Goal: Task Accomplishment & Management: Manage account settings

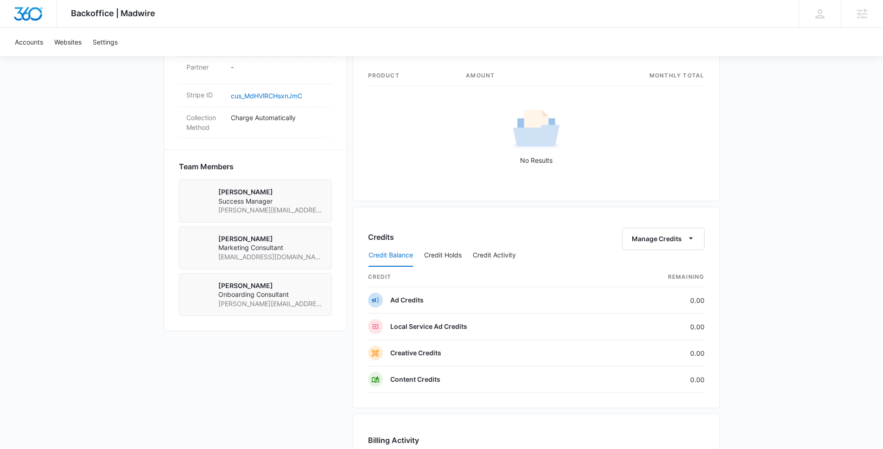
scroll to position [874, 0]
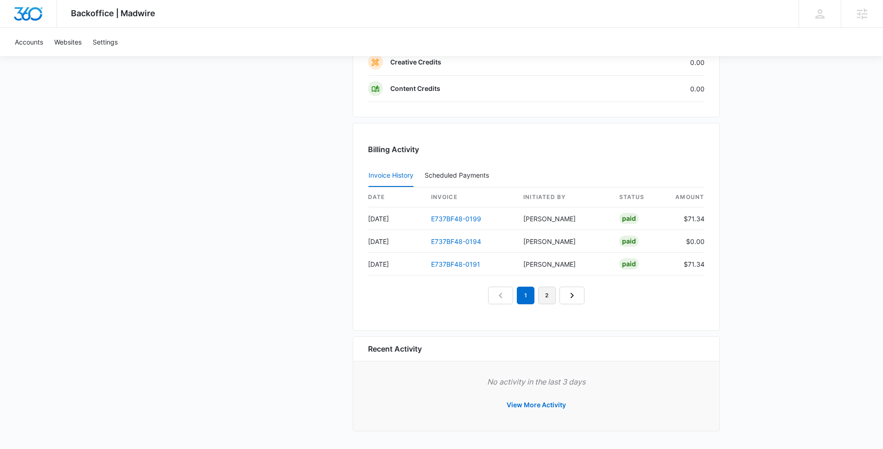
click at [548, 298] on link "2" at bounding box center [547, 295] width 18 height 18
click at [562, 297] on link "3" at bounding box center [558, 295] width 18 height 18
click at [572, 297] on link "4" at bounding box center [568, 295] width 18 height 18
click at [575, 298] on link "5" at bounding box center [579, 295] width 18 height 18
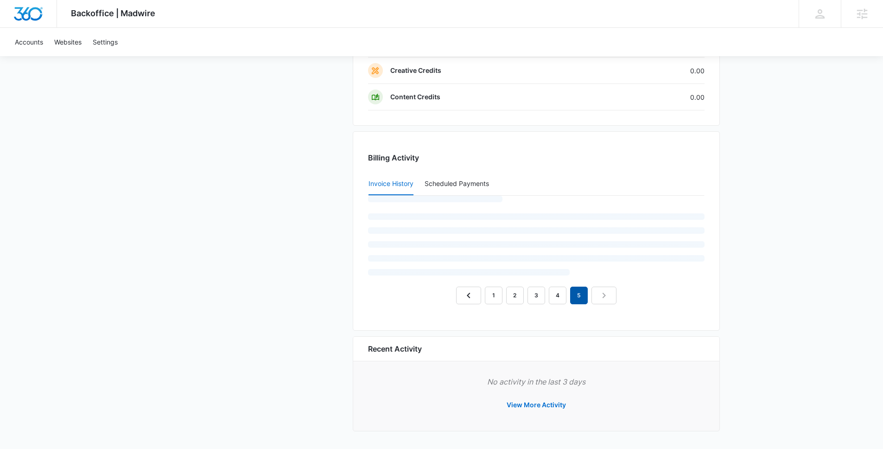
scroll to position [866, 0]
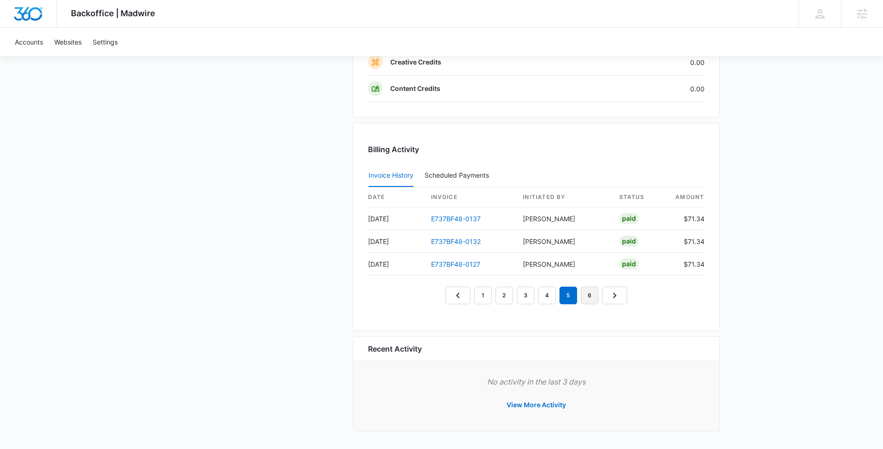
click at [590, 297] on link "6" at bounding box center [590, 295] width 18 height 18
click at [600, 298] on link "7" at bounding box center [600, 295] width 18 height 18
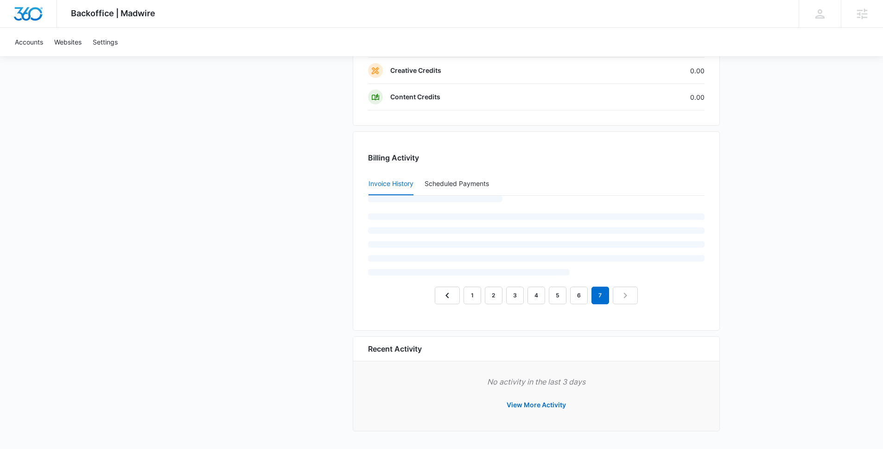
scroll to position [874, 0]
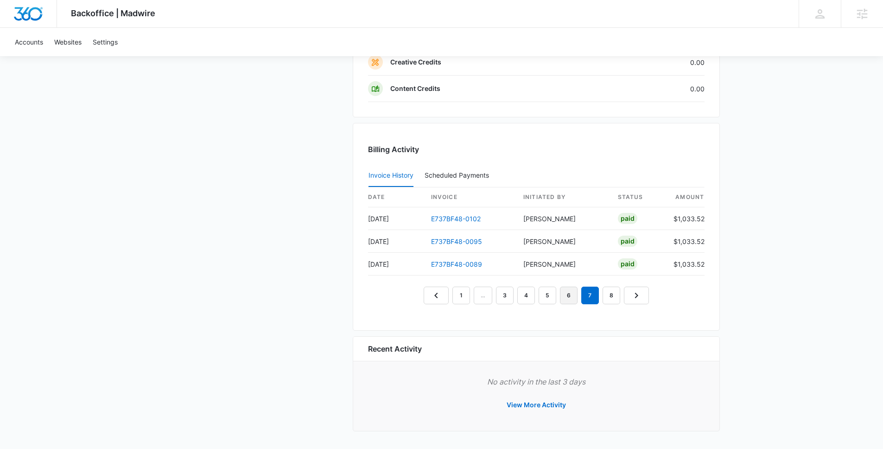
click at [575, 299] on link "6" at bounding box center [569, 295] width 18 height 18
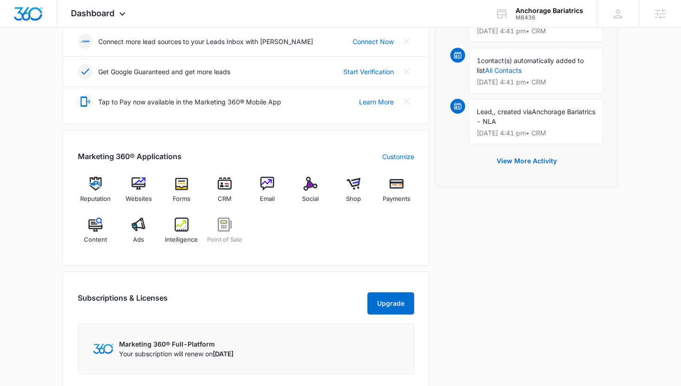
scroll to position [385, 0]
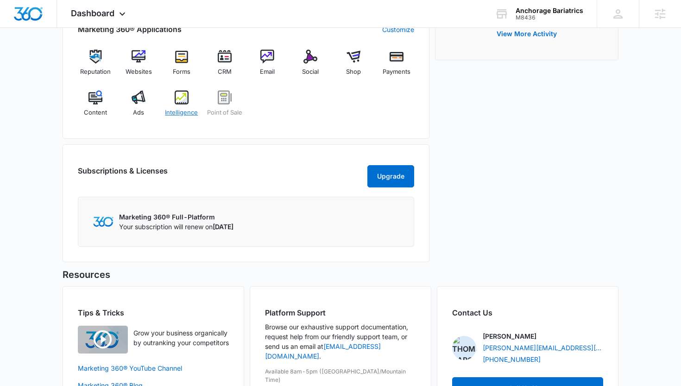
click at [181, 106] on div "Intelligence" at bounding box center [182, 106] width 36 height 33
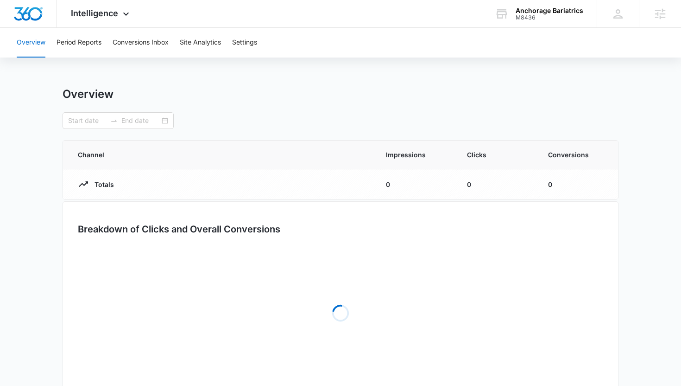
type input "07/26/2025"
type input "[DATE]"
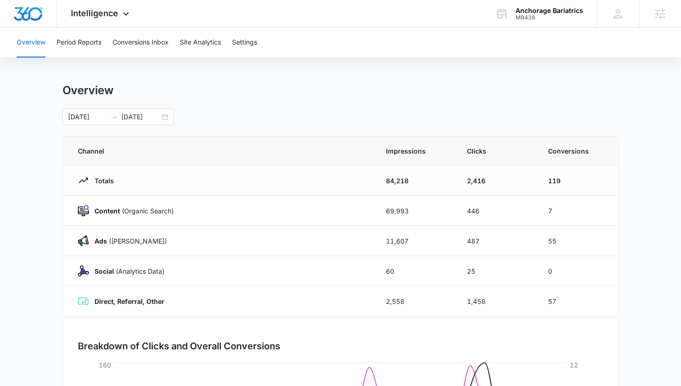
scroll to position [5, 0]
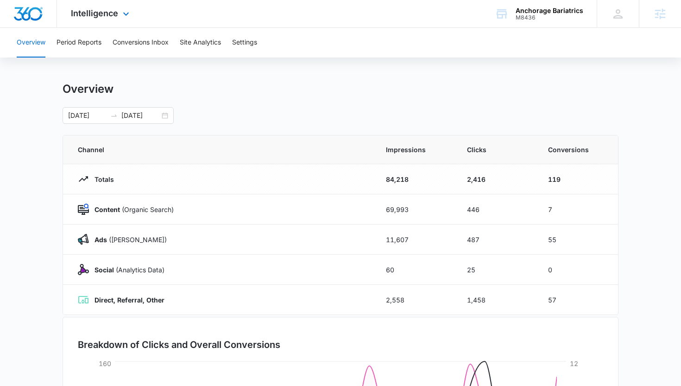
click at [120, 22] on div "Intelligence Apps Reputation Websites Forms CRM Email Social Shop Payments POS …" at bounding box center [101, 13] width 89 height 27
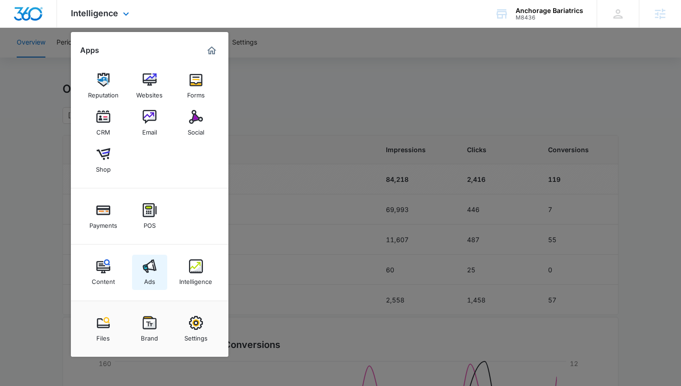
click at [148, 265] on img at bounding box center [150, 266] width 14 height 14
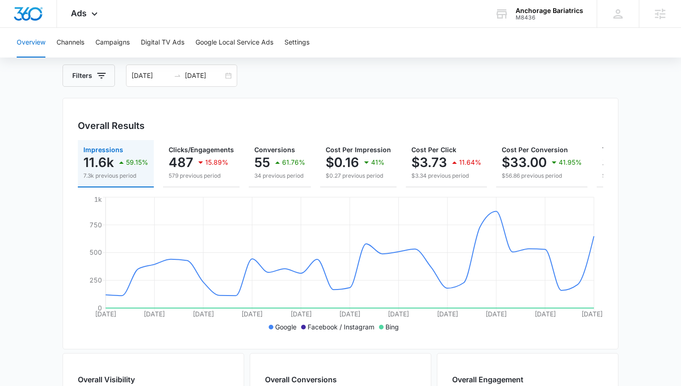
scroll to position [18, 0]
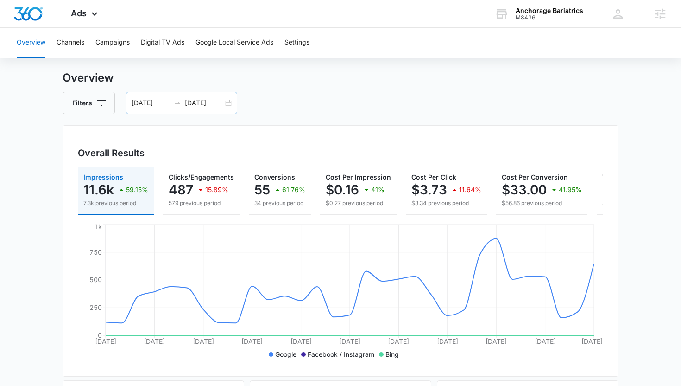
click at [208, 100] on input "[DATE]" at bounding box center [204, 103] width 38 height 10
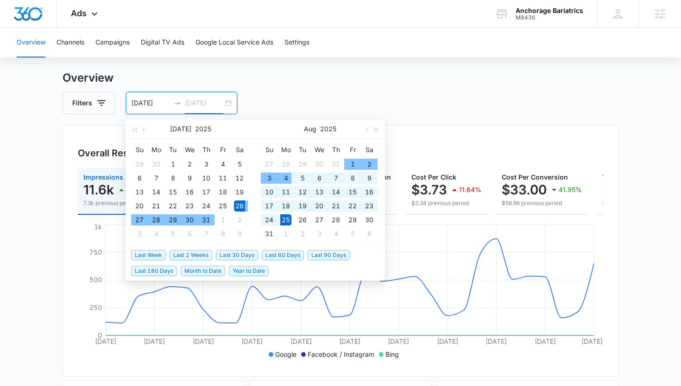
type input "[DATE]"
click at [222, 257] on span "Last 30 Days" at bounding box center [237, 255] width 42 height 10
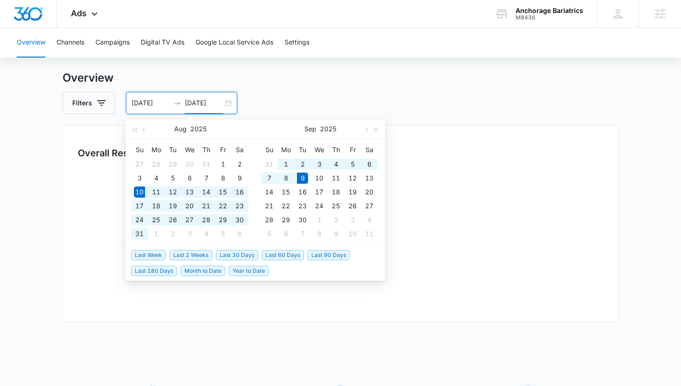
type input "[DATE]"
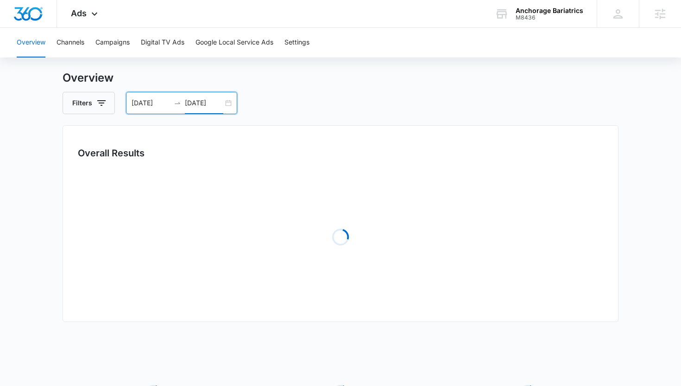
click at [41, 257] on main "Overview Filters 08/10/2025 09/09/2025 Overall Results Loading Loading Loading …" at bounding box center [340, 283] width 681 height 426
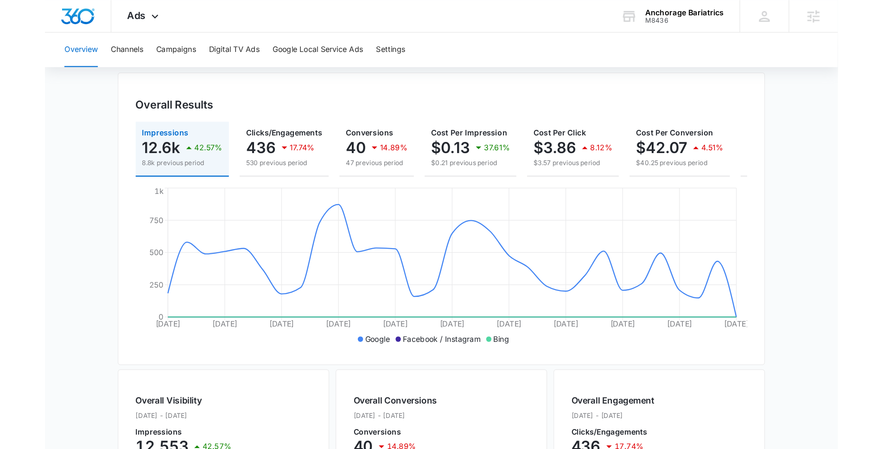
scroll to position [0, 0]
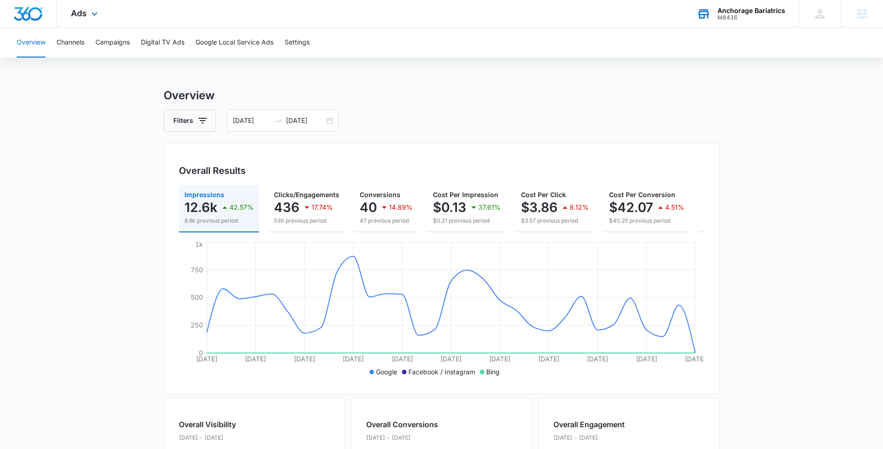
click at [681, 15] on div "M8436" at bounding box center [751, 17] width 68 height 6
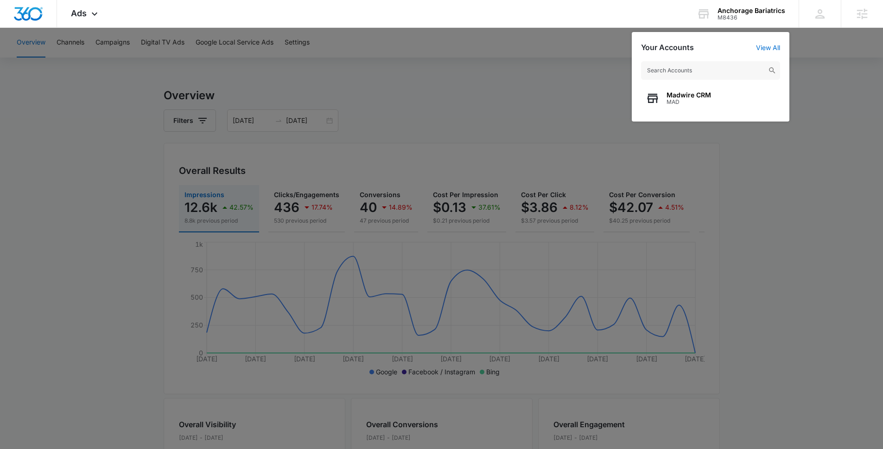
click at [681, 204] on div at bounding box center [441, 224] width 883 height 449
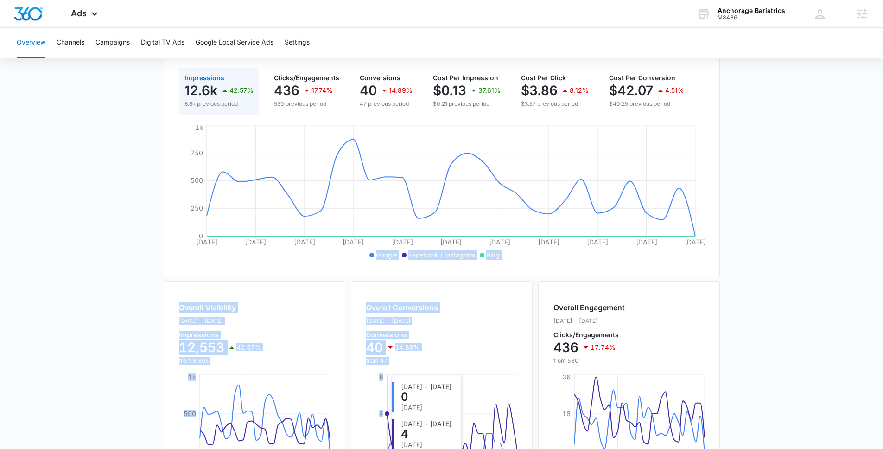
scroll to position [184, 0]
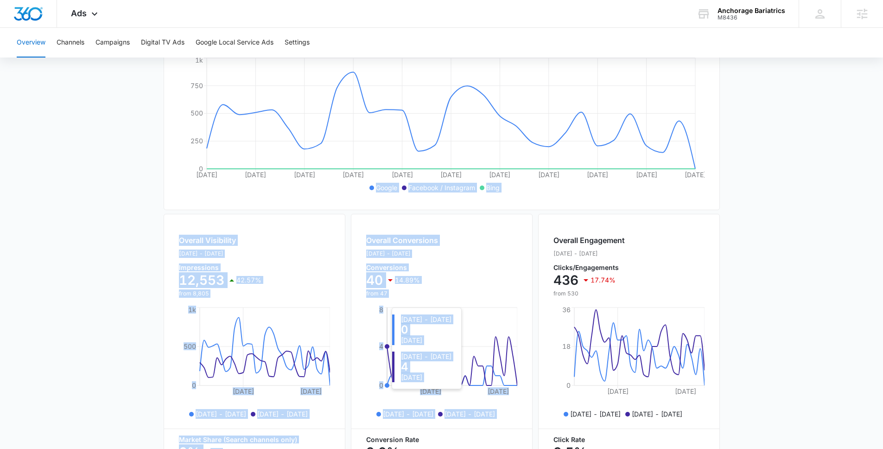
drag, startPoint x: 386, startPoint y: 448, endPoint x: 390, endPoint y: 442, distance: 7.5
click at [389, 385] on div "Overview Filters 08/10/2025 09/09/2025 Overall Results Impressions 12.6k 42.57%…" at bounding box center [442, 236] width 556 height 666
click at [111, 233] on main "Overview Filters 08/10/2025 09/09/2025 Overall Results Impressions 12.6k 42.57%…" at bounding box center [441, 236] width 883 height 666
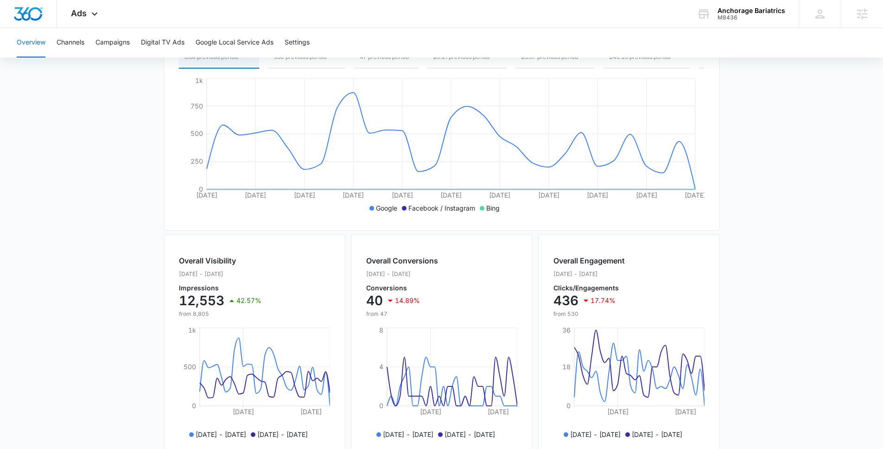
scroll to position [0, 0]
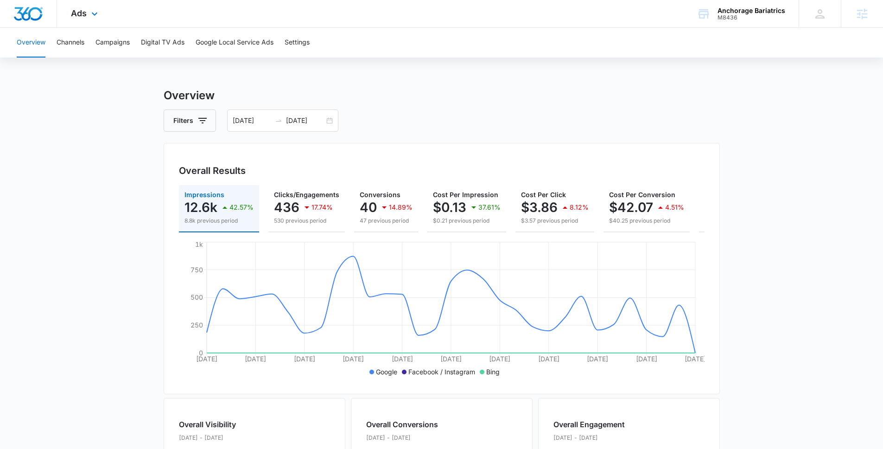
drag, startPoint x: 88, startPoint y: 12, endPoint x: 215, endPoint y: 107, distance: 158.3
click at [88, 12] on div "Ads Apps Reputation Websites Forms CRM Email Social Shop Payments POS Content A…" at bounding box center [85, 13] width 57 height 27
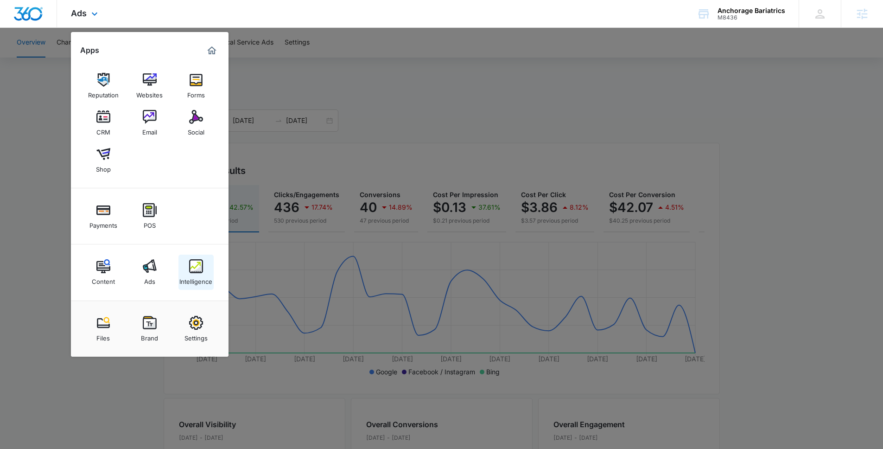
drag, startPoint x: 218, startPoint y: 266, endPoint x: 207, endPoint y: 274, distance: 13.5
click at [218, 266] on div "Content Ads Intelligence" at bounding box center [150, 272] width 158 height 56
click at [195, 277] on div "Intelligence" at bounding box center [195, 279] width 33 height 12
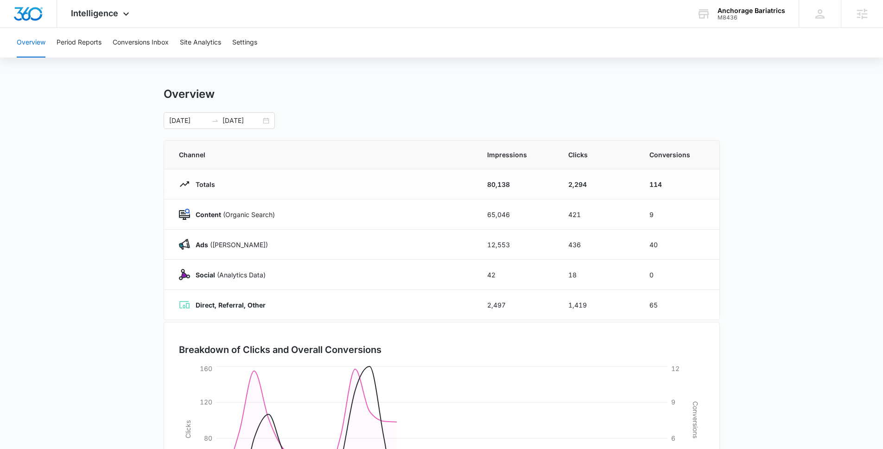
click at [110, 148] on main "Overview 08/10/2025 09/09/2025 Channel Impressions Clicks Conversions Totals 80…" at bounding box center [441, 330] width 883 height 487
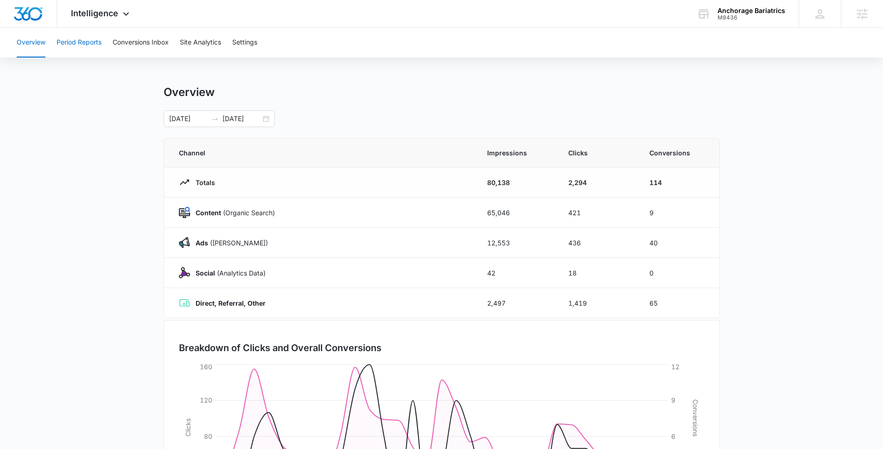
click at [75, 40] on button "Period Reports" at bounding box center [79, 43] width 45 height 30
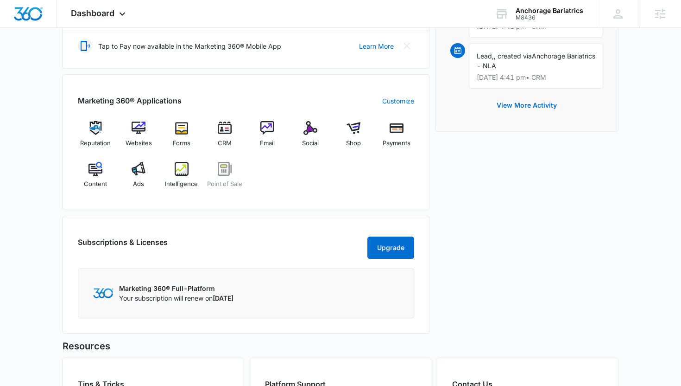
scroll to position [346, 0]
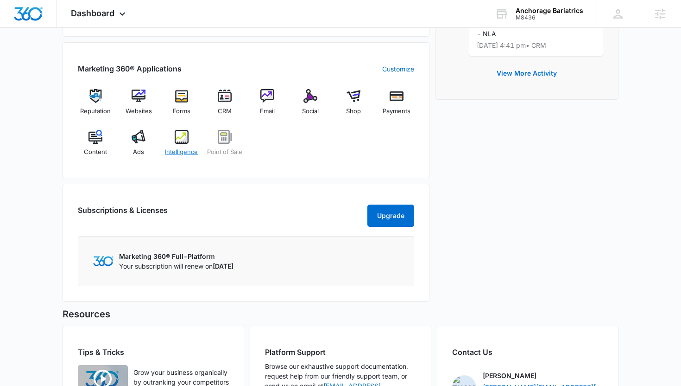
click at [188, 156] on div "Intelligence" at bounding box center [182, 146] width 36 height 33
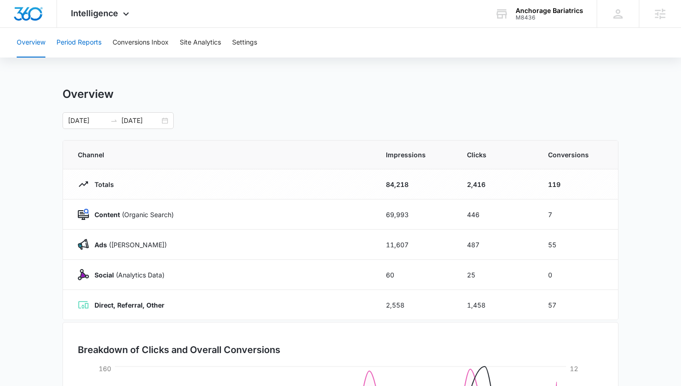
click at [92, 52] on button "Period Reports" at bounding box center [79, 43] width 45 height 30
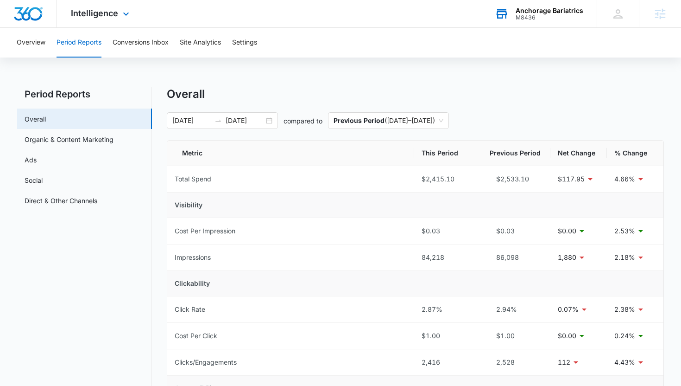
click at [535, 16] on div "M8436" at bounding box center [550, 17] width 68 height 6
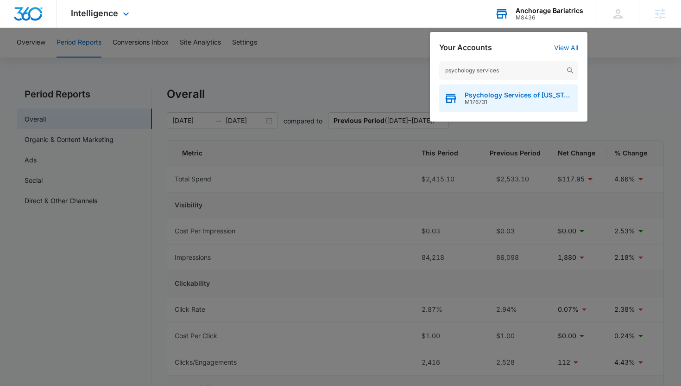
type input "psychology services"
click at [476, 90] on div "Psychology Services of Alaska M176731" at bounding box center [508, 98] width 139 height 28
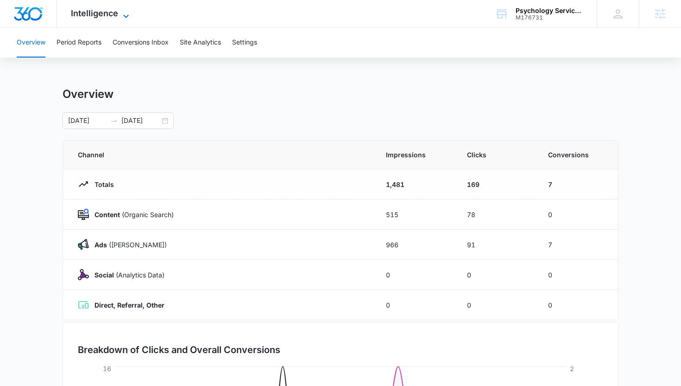
click at [113, 15] on span "Intelligence" at bounding box center [94, 13] width 47 height 10
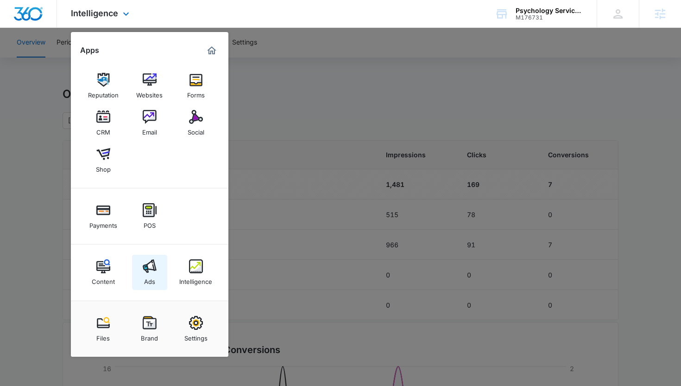
click at [146, 277] on div "Ads" at bounding box center [149, 279] width 11 height 12
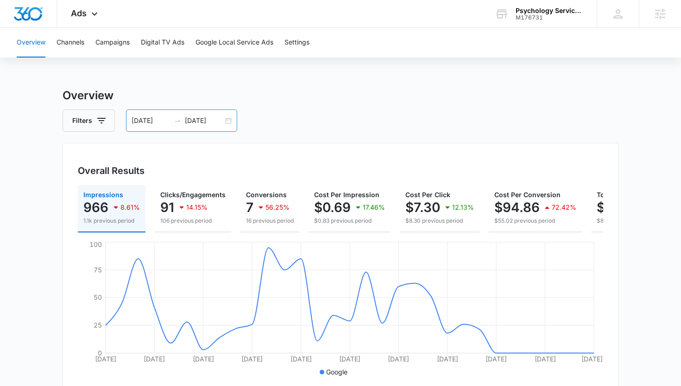
click at [198, 121] on input "08/11/2025" at bounding box center [204, 120] width 38 height 10
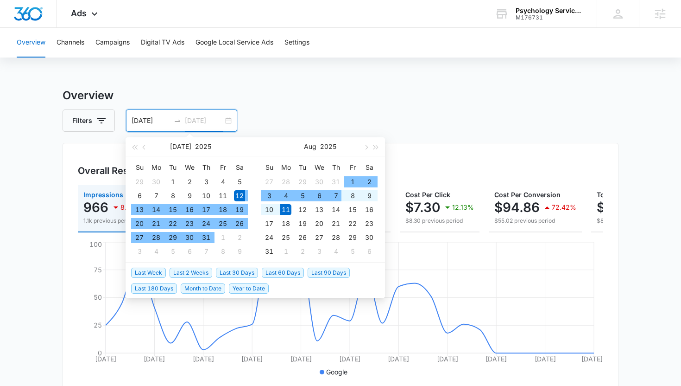
type input "08/11/2025"
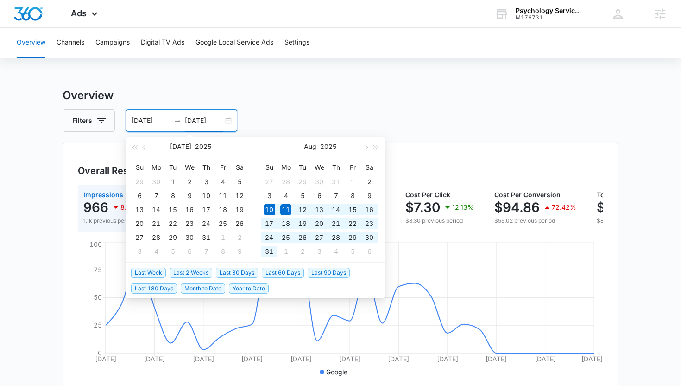
click at [235, 267] on span "Last 30 Days" at bounding box center [237, 272] width 42 height 10
type input "08/10/2025"
type input "09/09/2025"
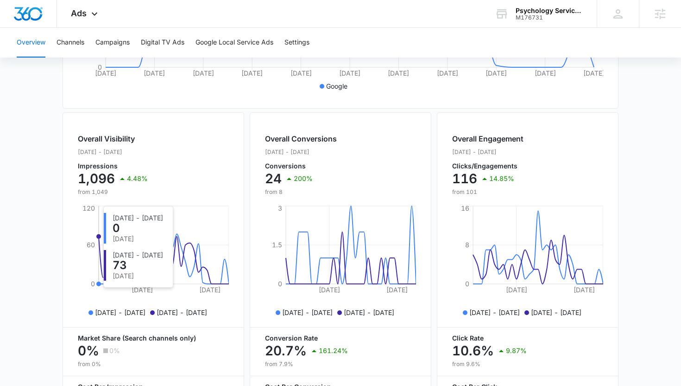
scroll to position [282, 0]
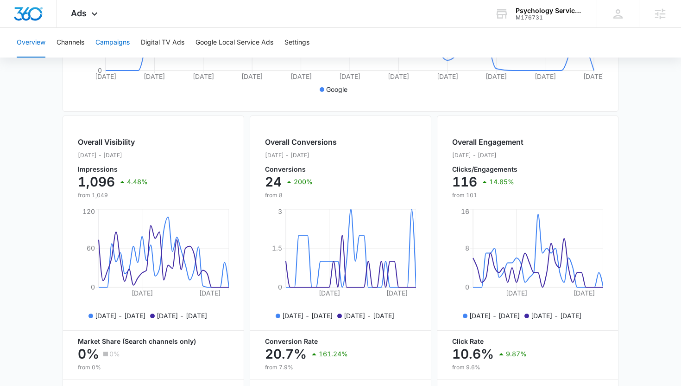
click at [126, 44] on button "Campaigns" at bounding box center [112, 43] width 34 height 30
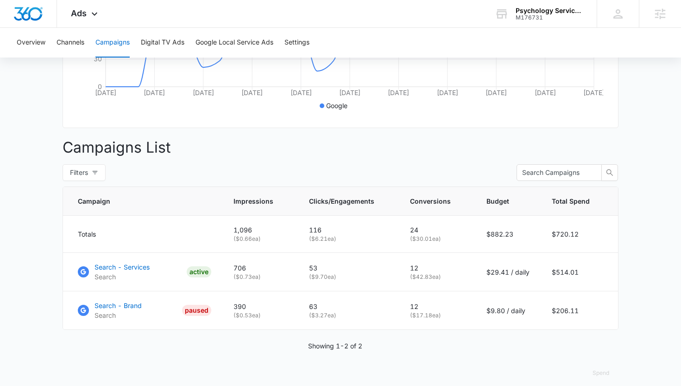
scroll to position [275, 0]
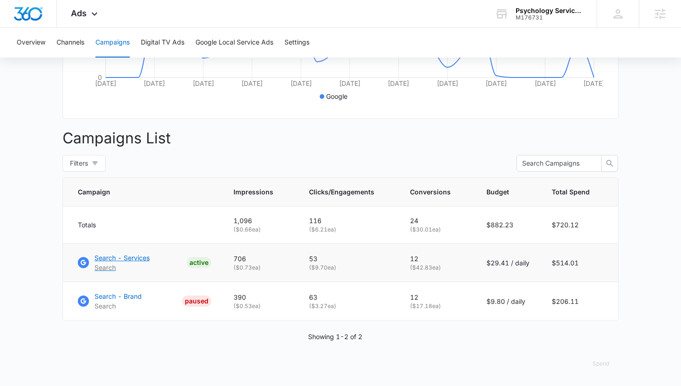
click at [113, 261] on p "Search - Services" at bounding box center [122, 258] width 55 height 10
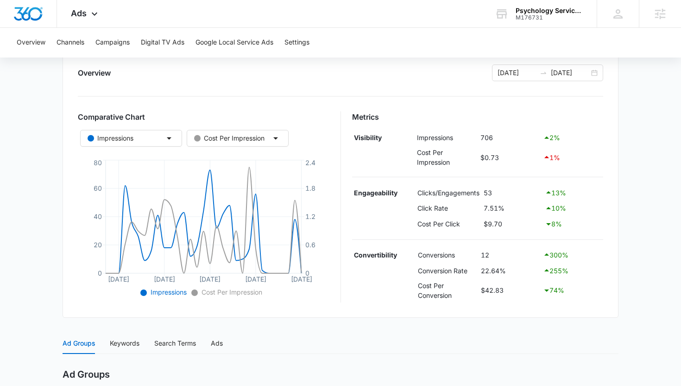
scroll to position [109, 0]
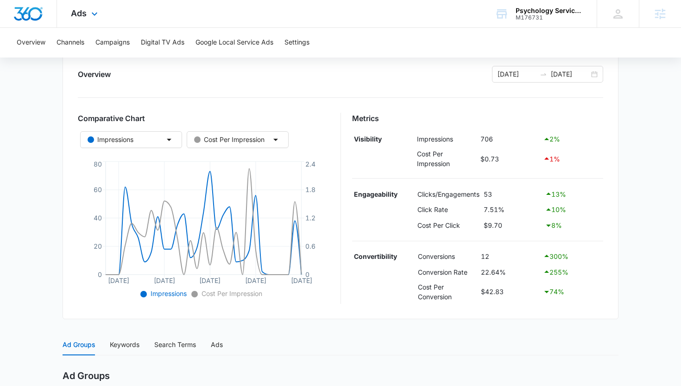
click at [97, 21] on div "Ads Apps Reputation Websites Forms CRM Email Social Shop Payments POS Content A…" at bounding box center [85, 13] width 57 height 27
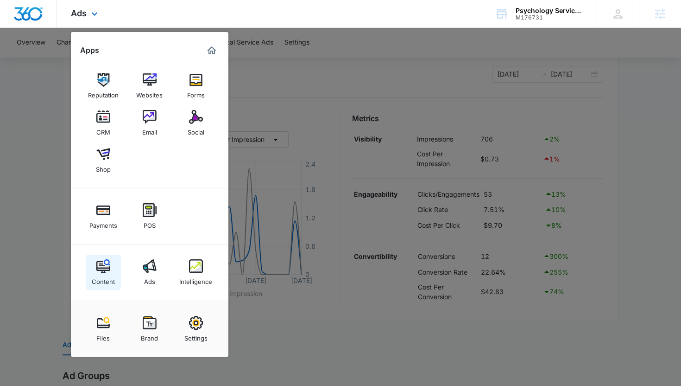
click at [101, 267] on img at bounding box center [103, 266] width 14 height 14
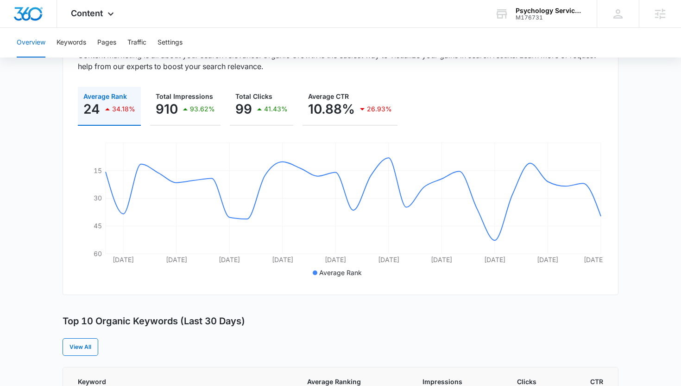
scroll to position [64, 0]
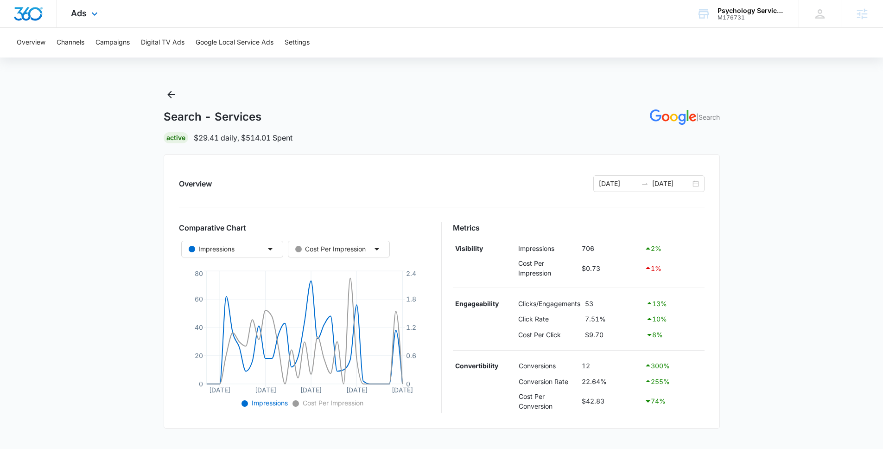
click at [84, 19] on div "Ads Apps Reputation Websites Forms CRM Email Social Shop Payments POS Content A…" at bounding box center [85, 13] width 57 height 27
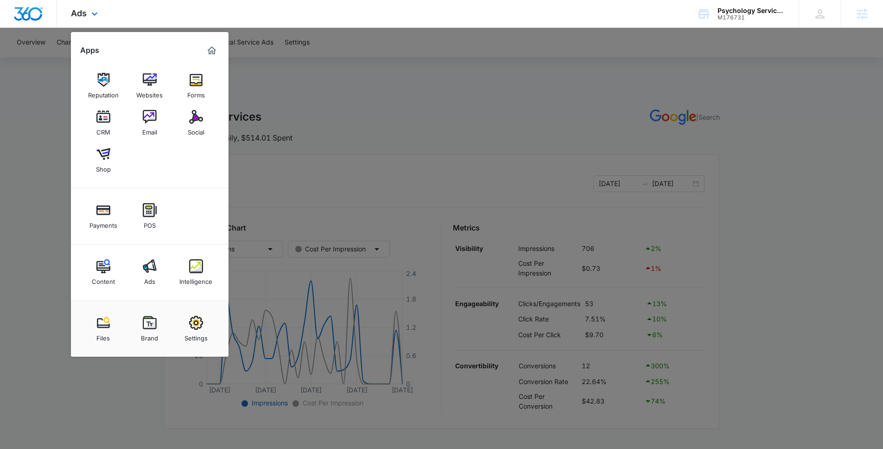
click at [173, 271] on div "Content Ads Intelligence" at bounding box center [150, 272] width 158 height 56
click at [194, 273] on img at bounding box center [196, 266] width 14 height 14
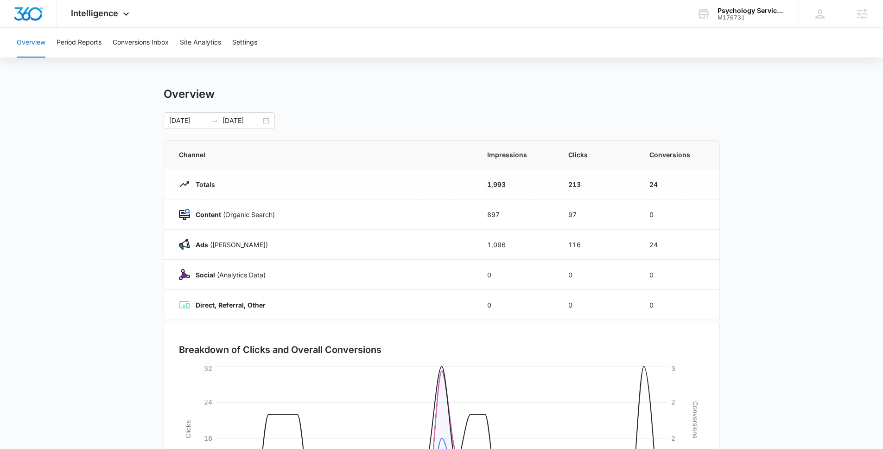
click at [133, 84] on div "Overview Period Reports Conversions Inbox Site Analytics Settings Overview [DAT…" at bounding box center [441, 301] width 883 height 546
click at [93, 44] on button "Period Reports" at bounding box center [79, 43] width 45 height 30
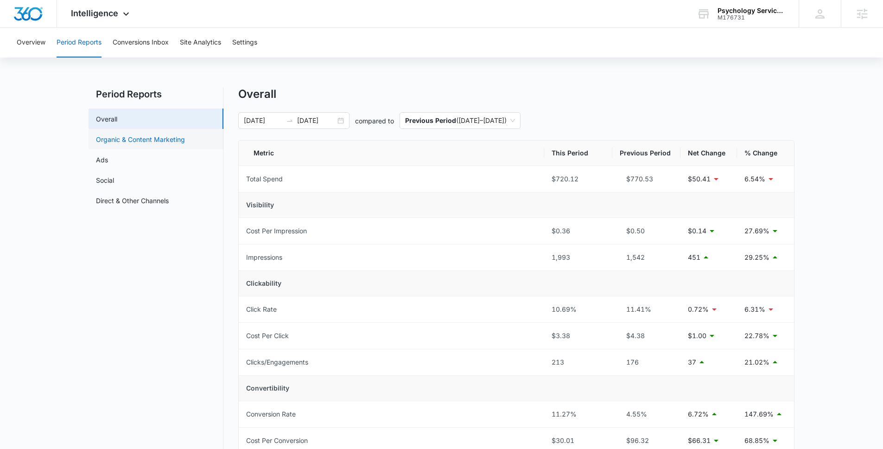
click at [123, 139] on link "Organic & Content Marketing" at bounding box center [140, 139] width 89 height 10
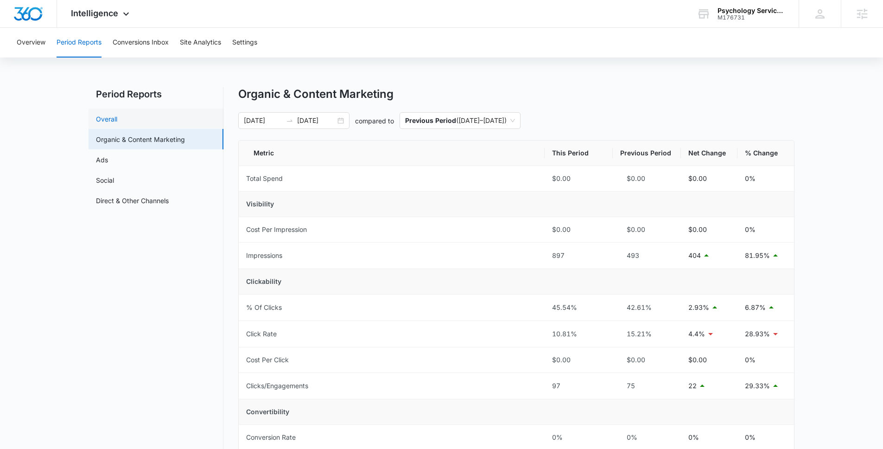
click at [117, 124] on link "Overall" at bounding box center [106, 119] width 21 height 10
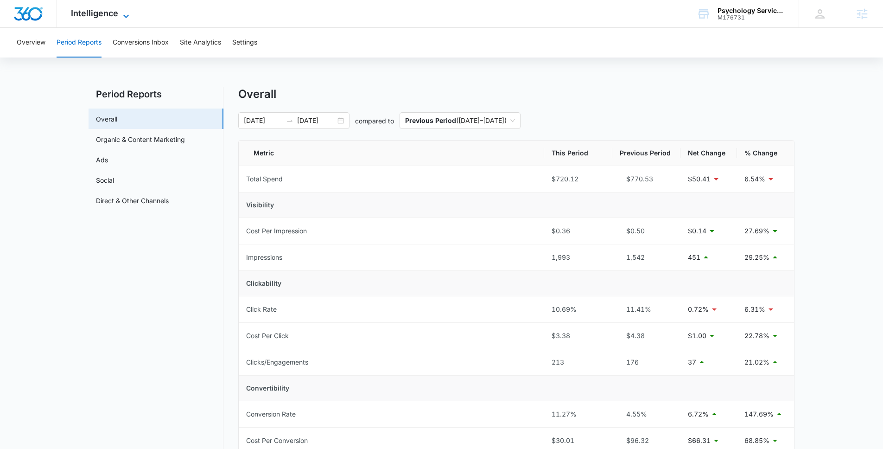
click at [114, 13] on span "Intelligence" at bounding box center [94, 13] width 47 height 10
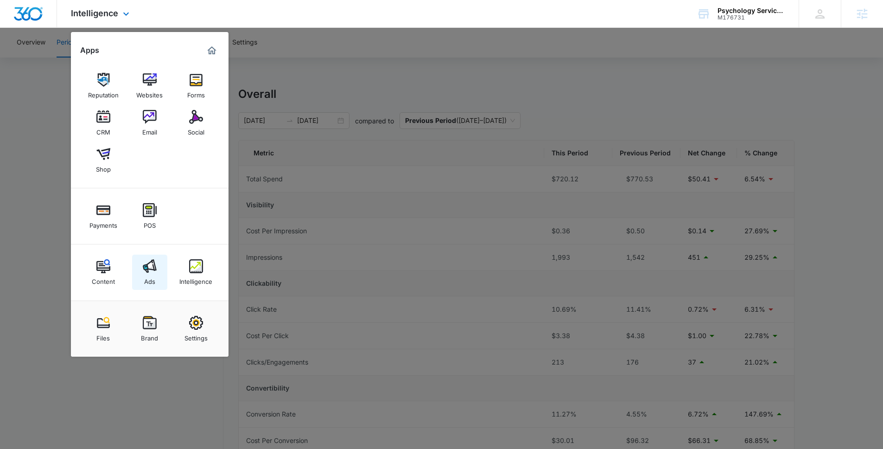
click at [151, 273] on div "Ads" at bounding box center [149, 279] width 11 height 12
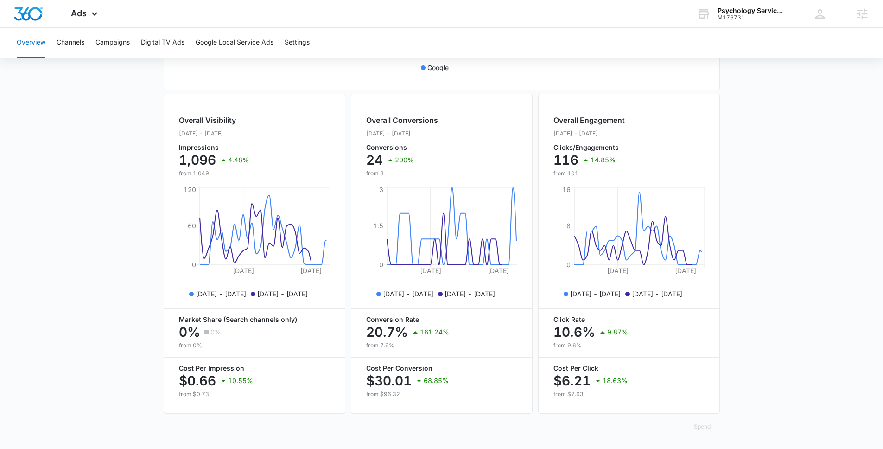
scroll to position [311, 0]
click at [119, 42] on button "Campaigns" at bounding box center [112, 43] width 34 height 30
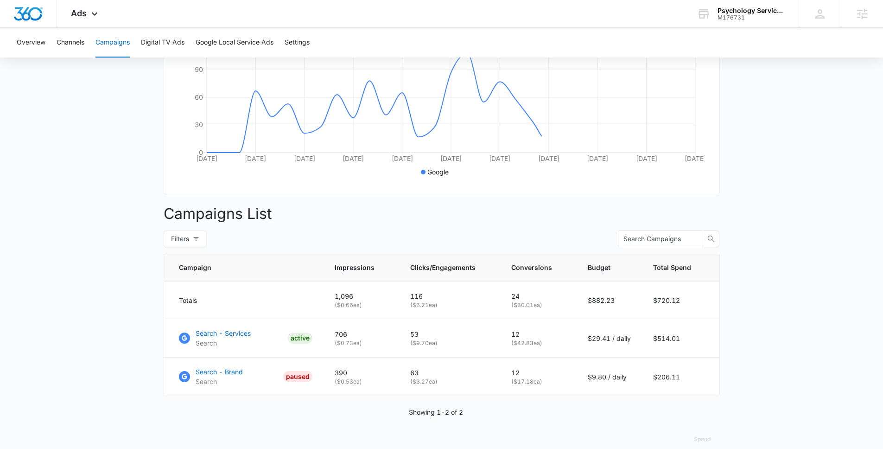
scroll to position [219, 0]
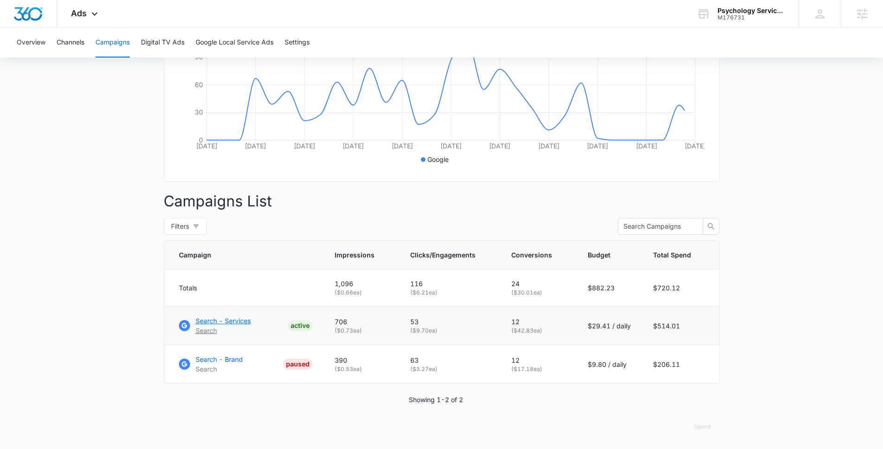
click at [247, 324] on p "Search - Services" at bounding box center [223, 321] width 55 height 10
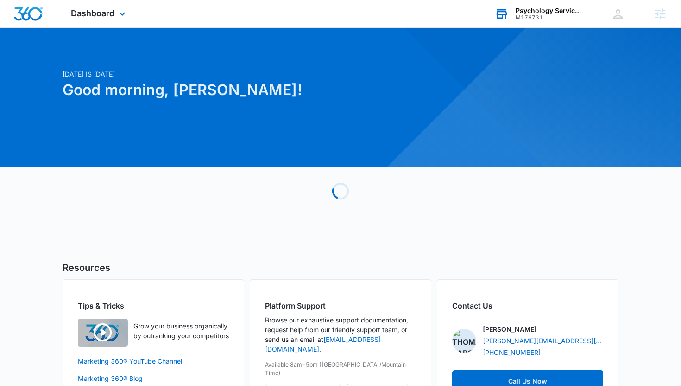
click at [560, 6] on div "Psychology Services of Alaska M176731 Your Accounts View All" at bounding box center [539, 13] width 116 height 27
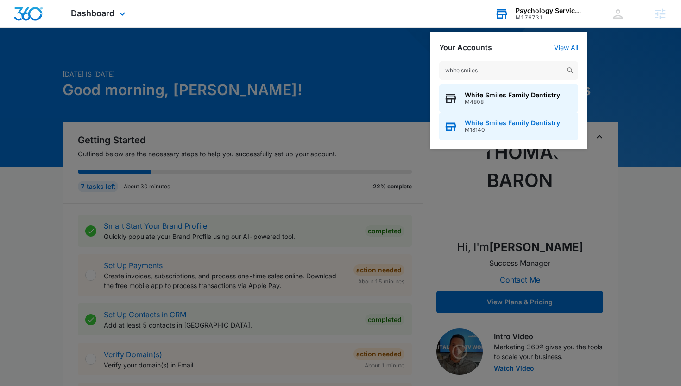
type input "white smiles"
click at [470, 119] on div "White Smiles Family Dentistry M18140" at bounding box center [508, 126] width 139 height 28
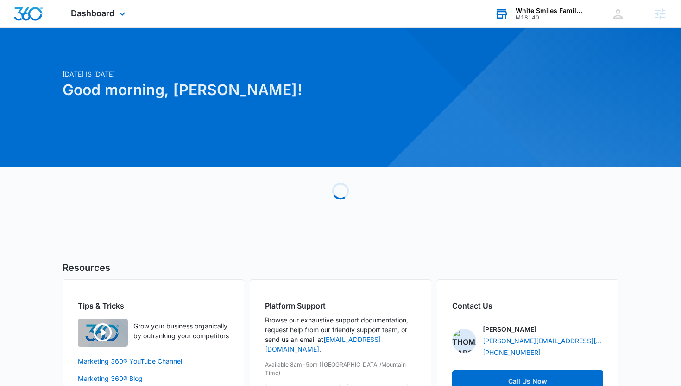
click at [519, 8] on div "White Smiles Family Dentistry" at bounding box center [550, 10] width 68 height 7
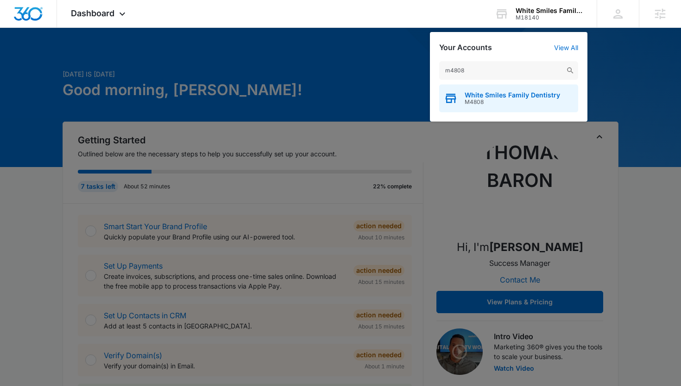
type input "m4808"
click at [475, 99] on span "M4808" at bounding box center [512, 102] width 95 height 6
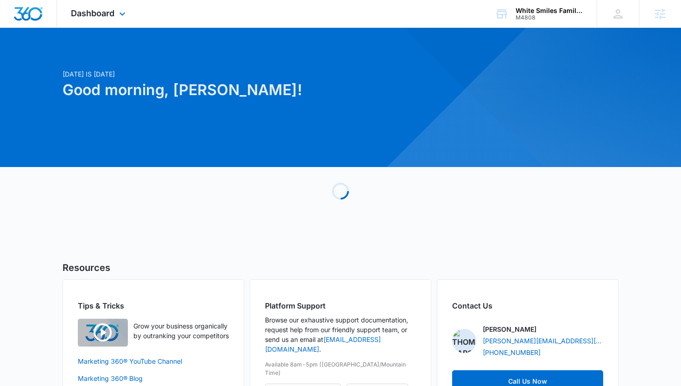
click at [122, 20] on div "Dashboard Apps Reputation Websites Forms CRM Email Social Shop Payments POS Con…" at bounding box center [99, 13] width 85 height 27
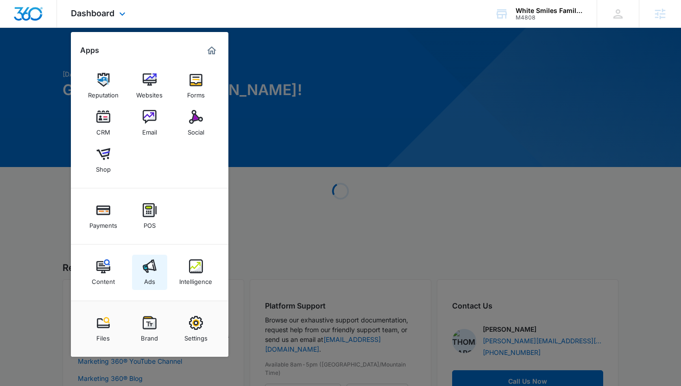
click at [146, 285] on link "Ads" at bounding box center [149, 271] width 35 height 35
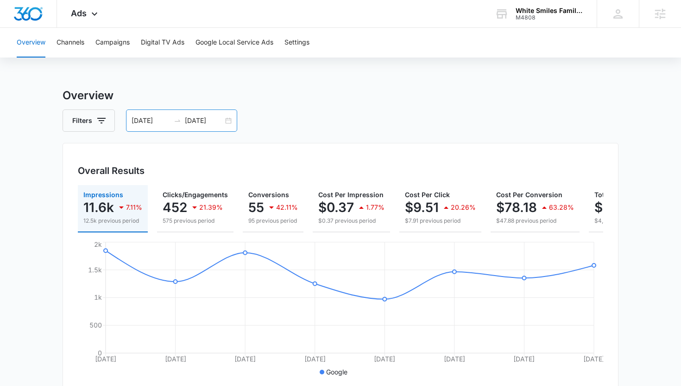
click at [208, 120] on input "09/02/2025" at bounding box center [204, 120] width 38 height 10
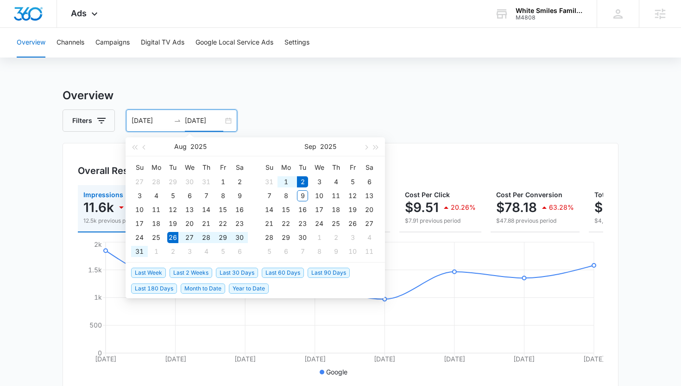
type input "09/02/2025"
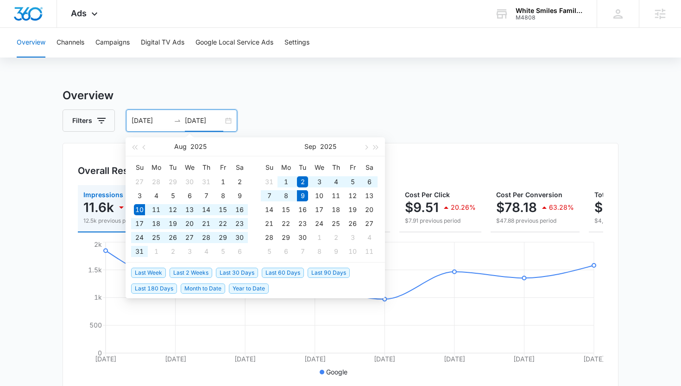
click at [229, 271] on span "Last 30 Days" at bounding box center [237, 272] width 42 height 10
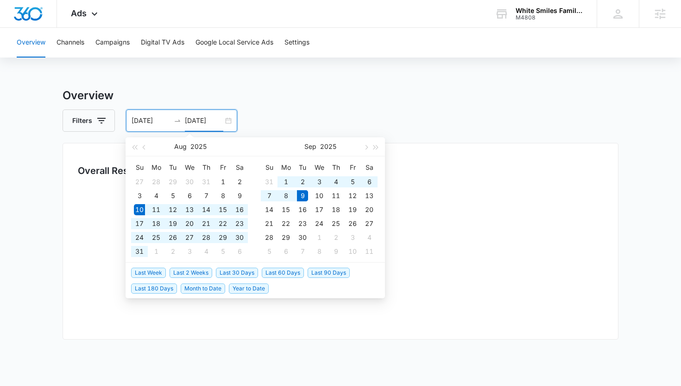
type input "08/10/2025"
type input "09/09/2025"
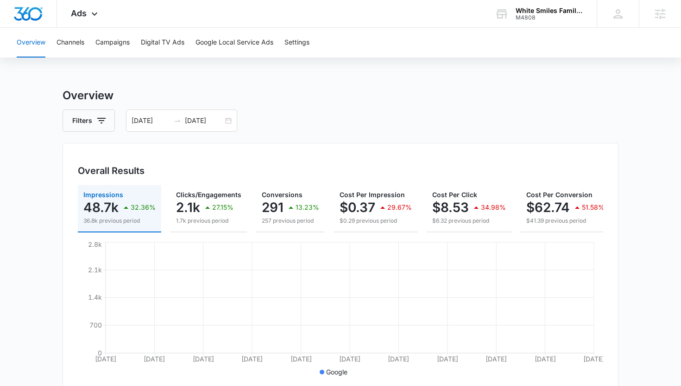
click at [376, 112] on div "Filters 08/10/2025 09/09/2025" at bounding box center [341, 120] width 556 height 22
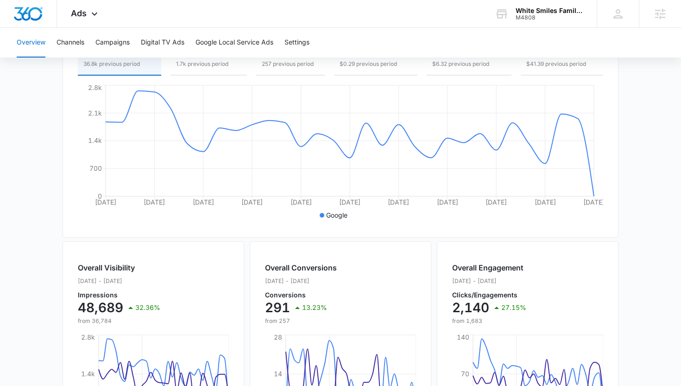
scroll to position [15, 0]
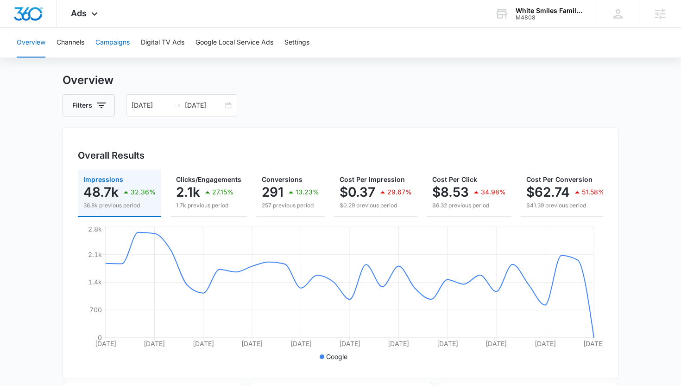
click at [123, 43] on button "Campaigns" at bounding box center [112, 43] width 34 height 30
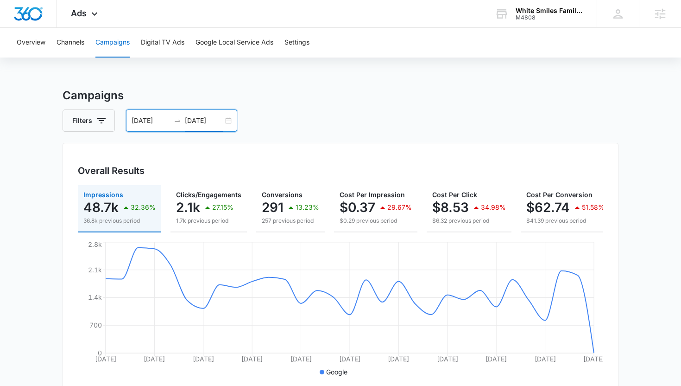
click at [216, 117] on input "09/09/2025" at bounding box center [204, 120] width 38 height 10
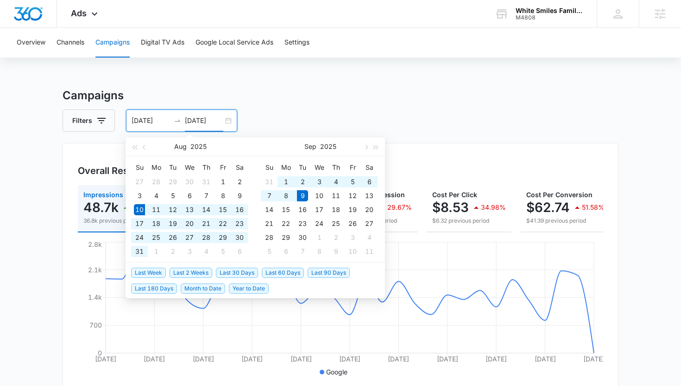
type input "09/09/2025"
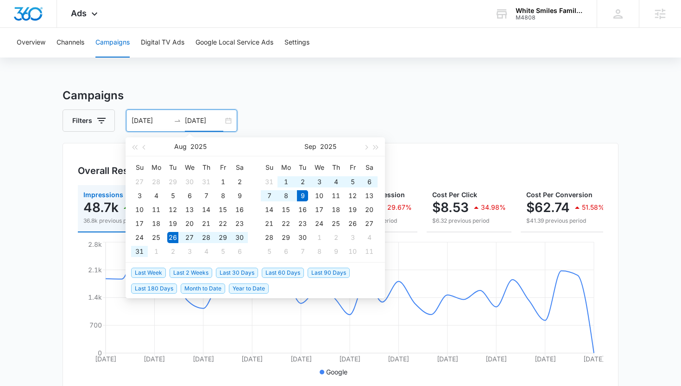
click at [205, 273] on span "Last 2 Weeks" at bounding box center [191, 272] width 43 height 10
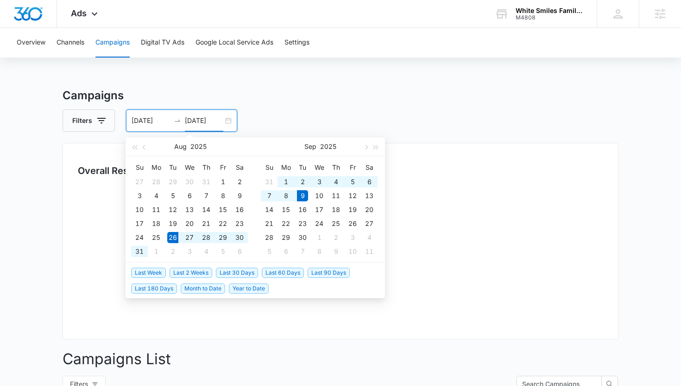
type input "08/26/2025"
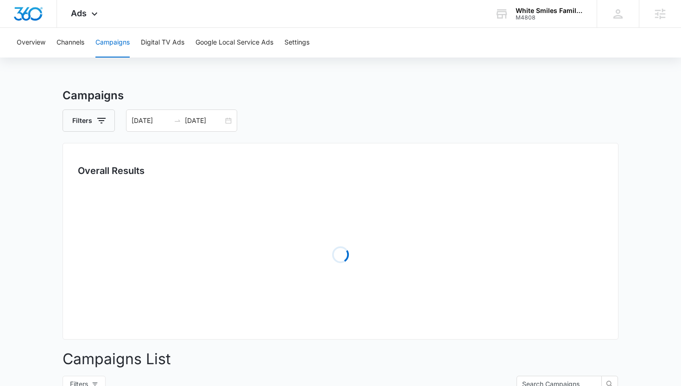
click at [30, 251] on main "Campaigns Filters 08/26/2025 09/09/2025 Overall Results Loading Campaigns List …" at bounding box center [340, 328] width 681 height 483
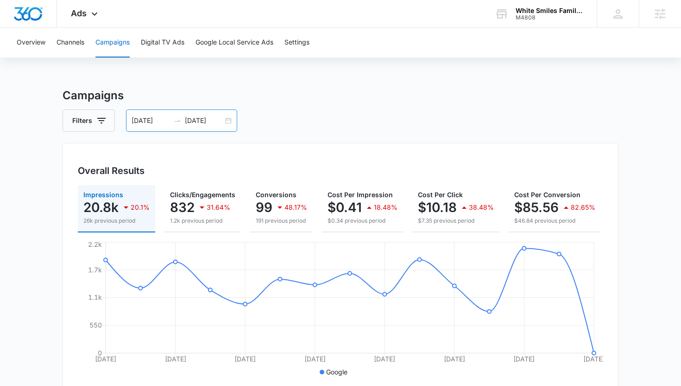
click at [214, 121] on input "09/09/2025" at bounding box center [204, 120] width 38 height 10
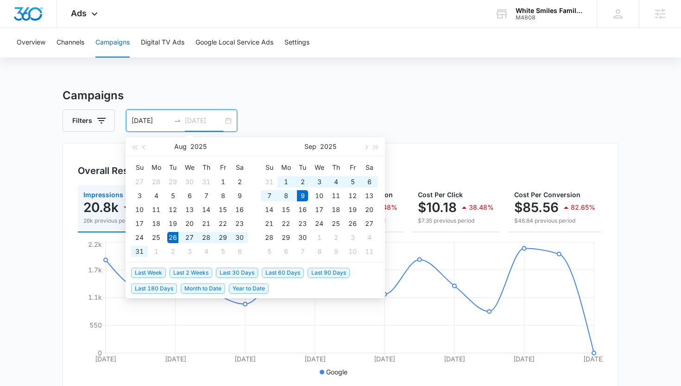
type input "09/09/2025"
click at [145, 274] on span "Last Week" at bounding box center [148, 272] width 35 height 10
type input "09/02/2025"
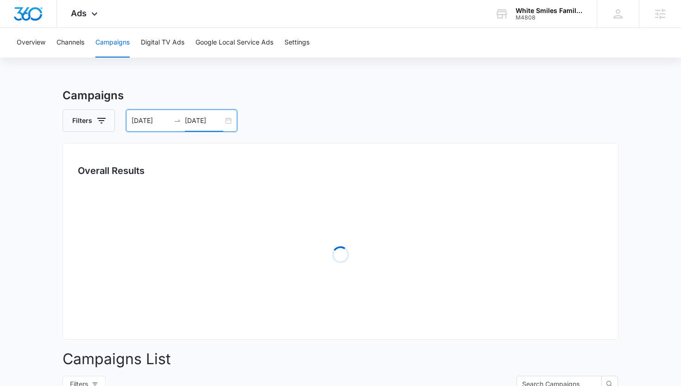
click at [36, 247] on main "Campaigns Filters 09/02/2025 09/09/2025 Overall Results Loading Campaigns List …" at bounding box center [340, 328] width 681 height 483
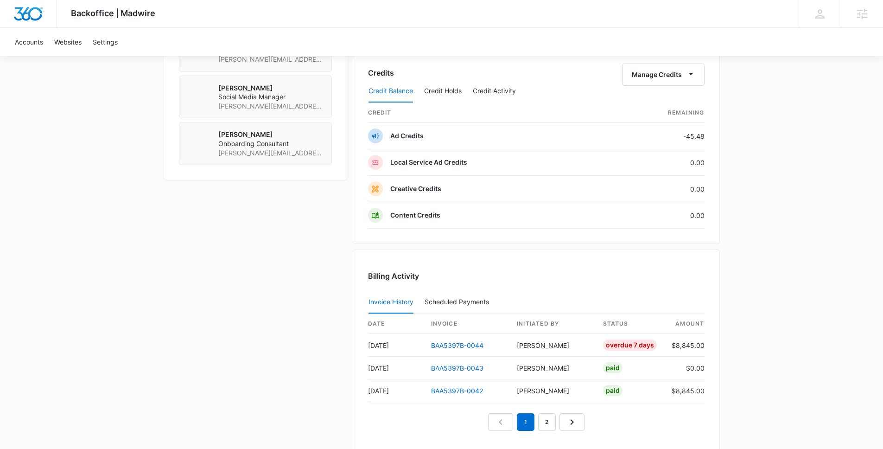
scroll to position [889, 0]
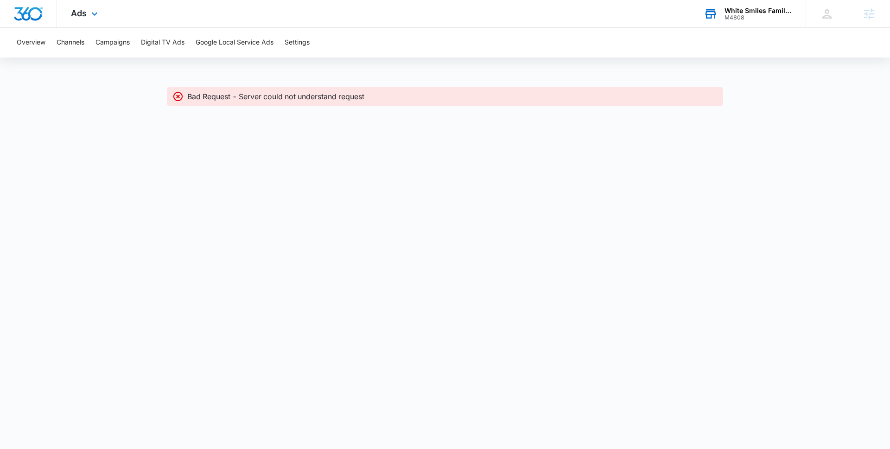
click at [762, 17] on div "M4808" at bounding box center [758, 17] width 68 height 6
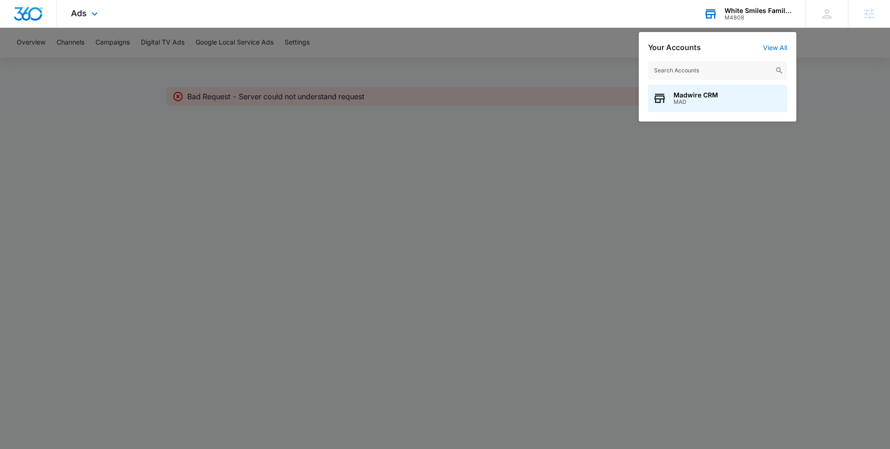
click at [743, 61] on input "text" at bounding box center [717, 70] width 139 height 19
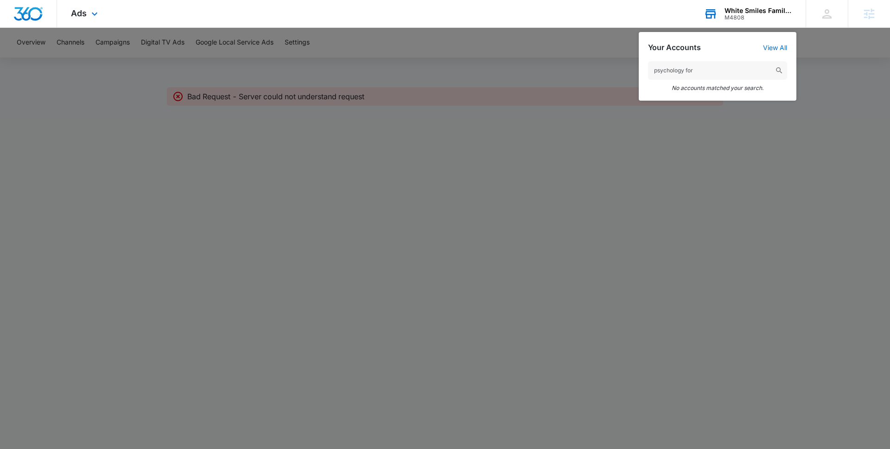
type input "psychology for"
